Goal: Check status: Check status

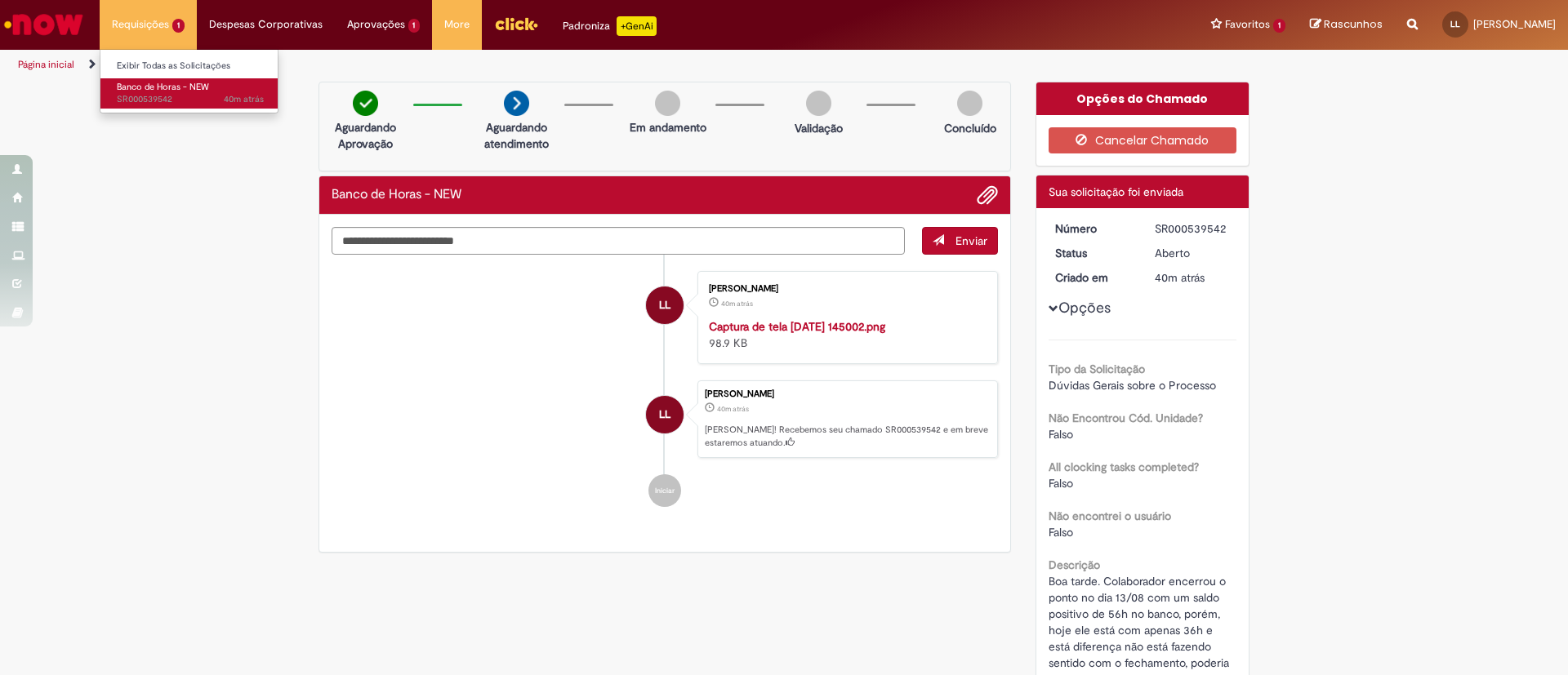
click at [141, 97] on span "40m atrás 40 minutos atrás SR000539542" at bounding box center [190, 100] width 147 height 13
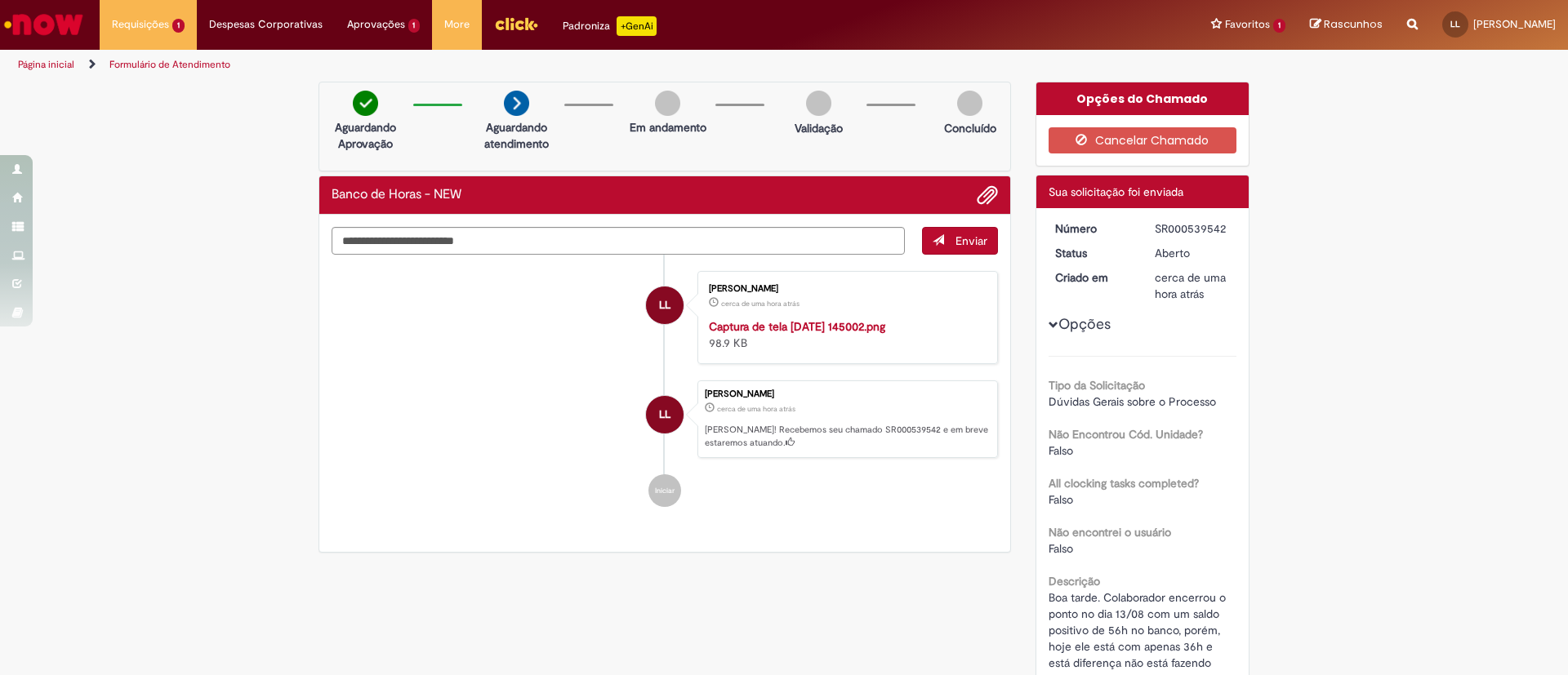
click at [69, 47] on link "Ir para a Homepage" at bounding box center [44, 24] width 88 height 49
